Goal: Task Accomplishment & Management: Manage account settings

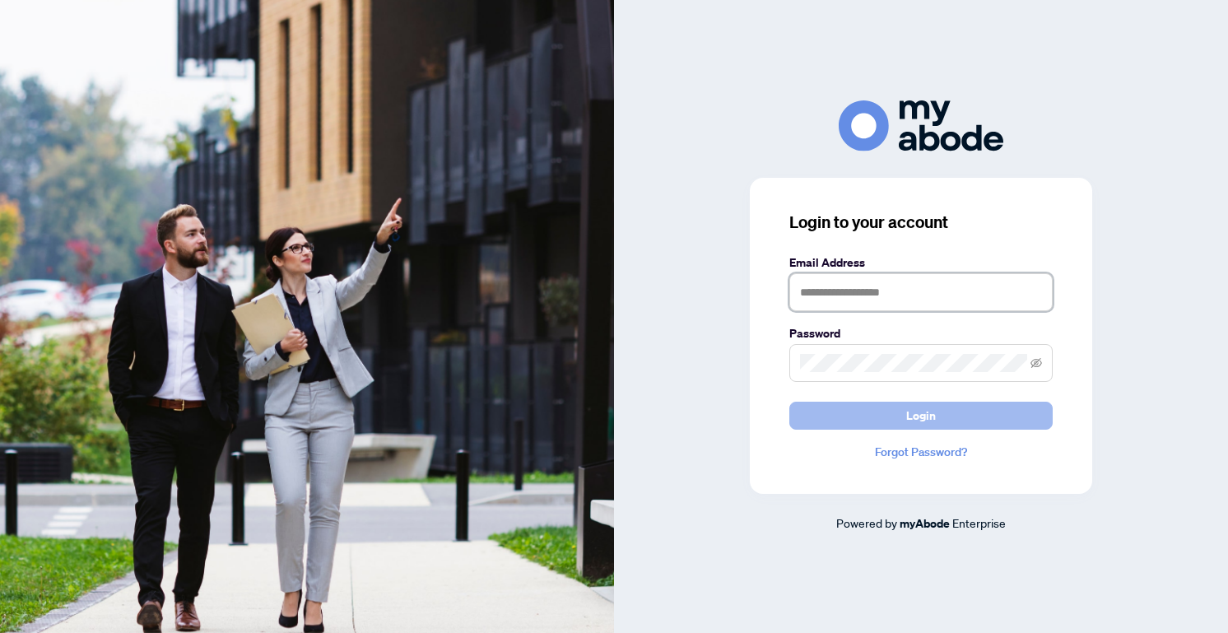
type input "**********"
click at [879, 417] on button "Login" at bounding box center [920, 416] width 263 height 28
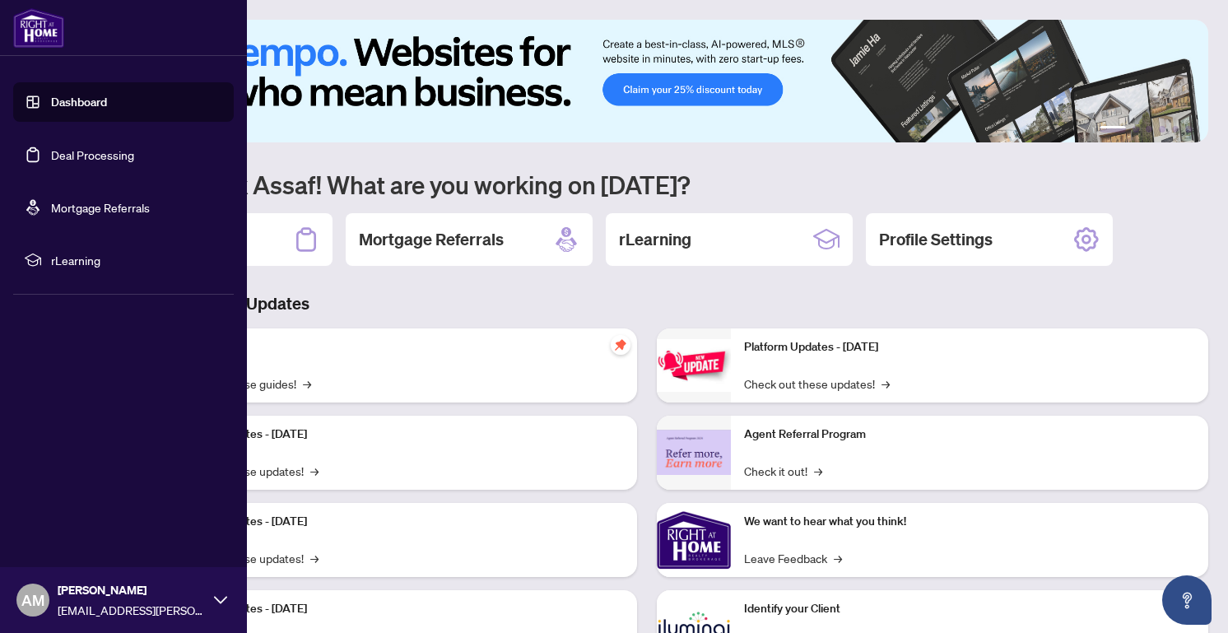
click at [51, 153] on link "Deal Processing" at bounding box center [92, 154] width 83 height 15
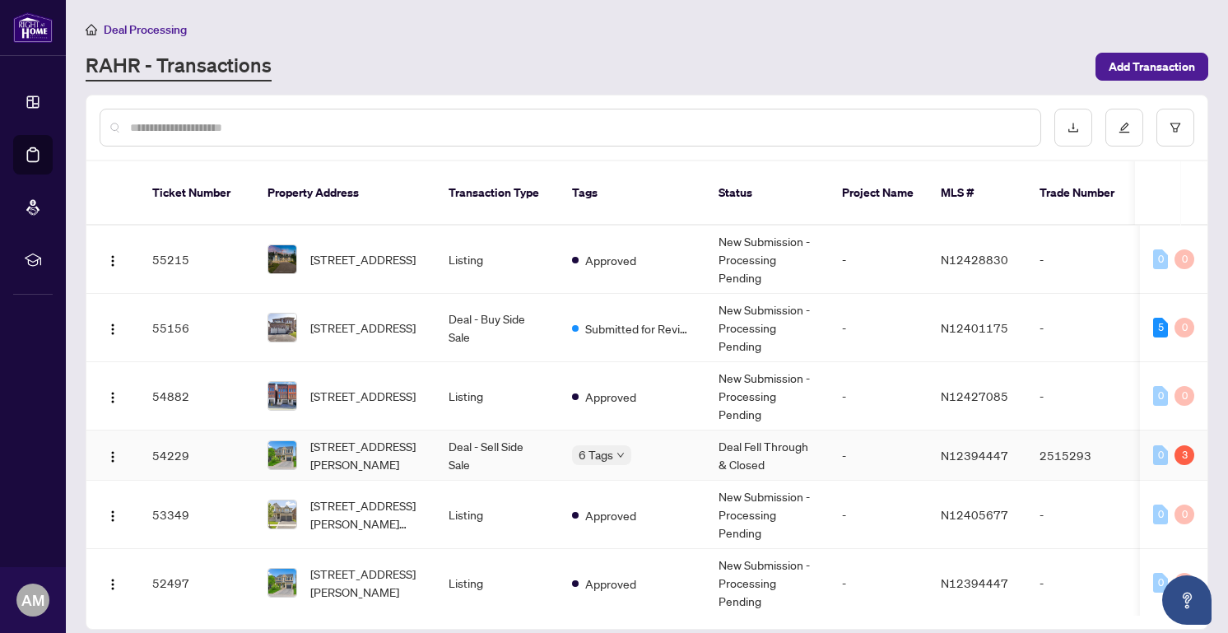
click at [1176, 445] on div "3" at bounding box center [1184, 455] width 20 height 20
click at [1177, 445] on div "3" at bounding box center [1184, 455] width 20 height 20
click at [337, 437] on span "[STREET_ADDRESS][PERSON_NAME]" at bounding box center [366, 455] width 112 height 36
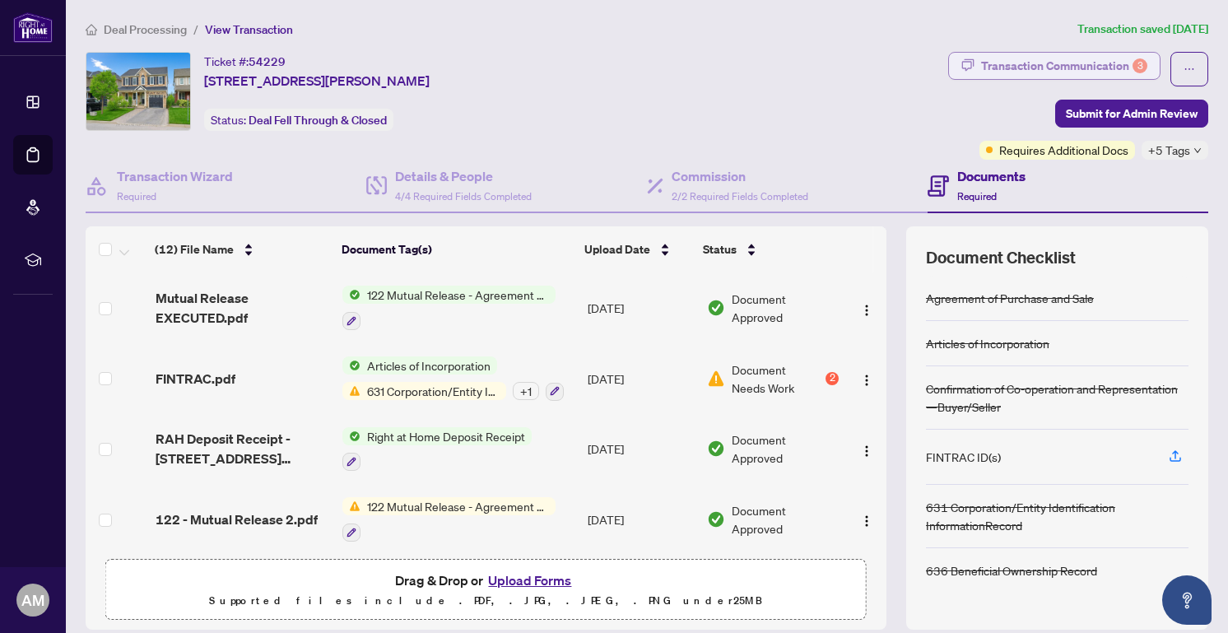
click at [1112, 63] on div "Transaction Communication 3" at bounding box center [1064, 66] width 166 height 26
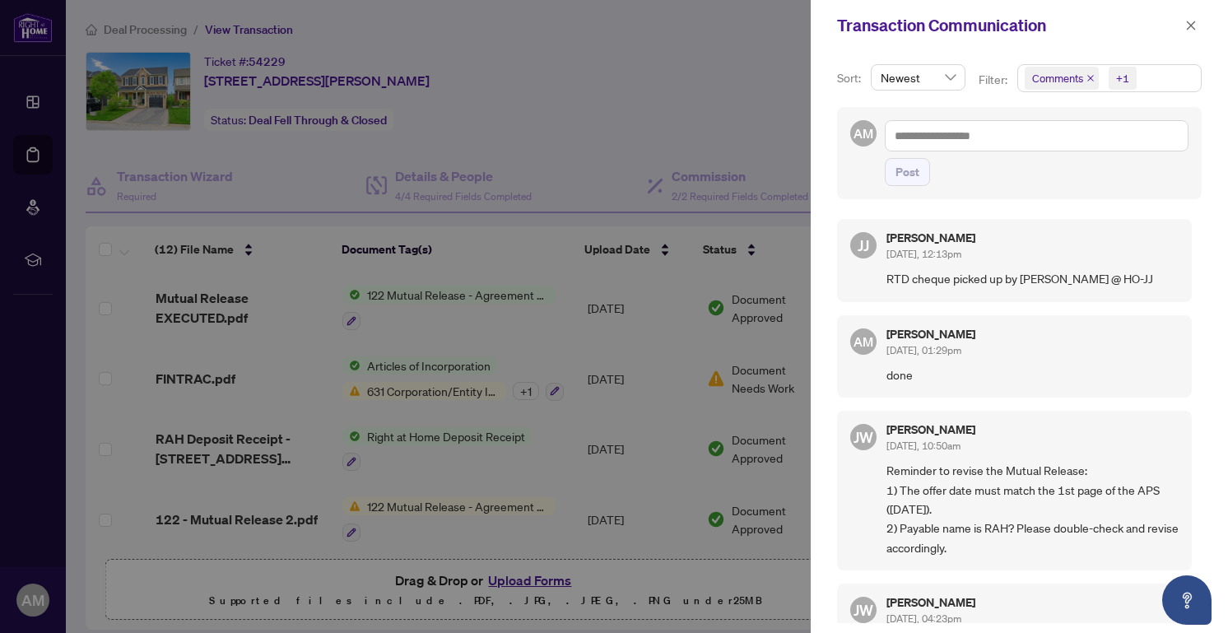
click at [760, 117] on div at bounding box center [614, 316] width 1228 height 633
click at [755, 146] on div at bounding box center [614, 316] width 1228 height 633
click at [1187, 18] on span "button" at bounding box center [1191, 25] width 12 height 26
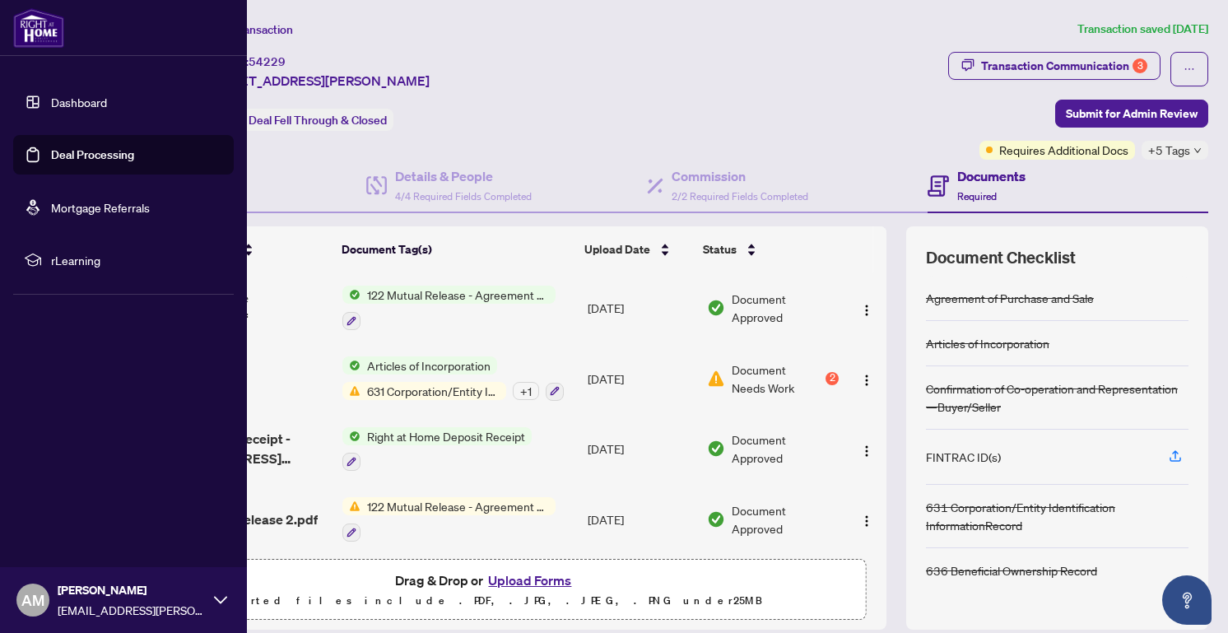
click at [51, 152] on link "Deal Processing" at bounding box center [92, 154] width 83 height 15
